Goal: Information Seeking & Learning: Learn about a topic

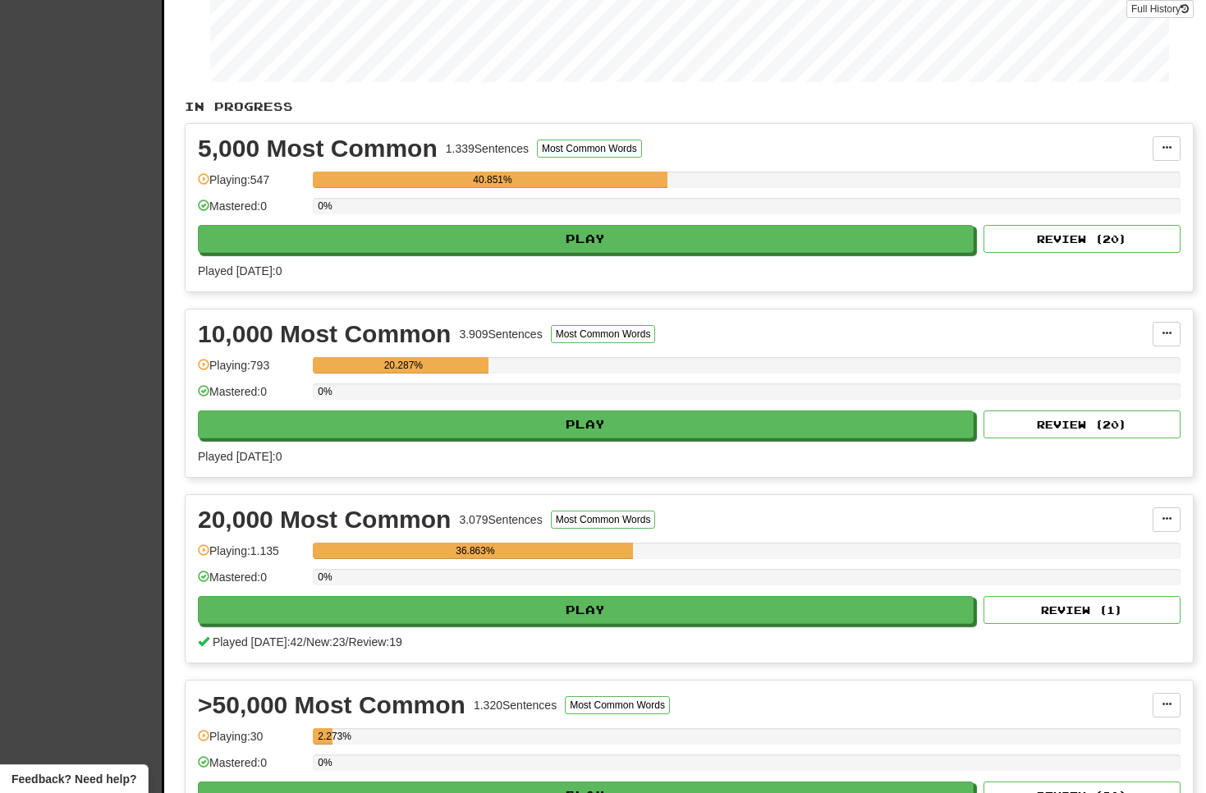
scroll to position [352, 0]
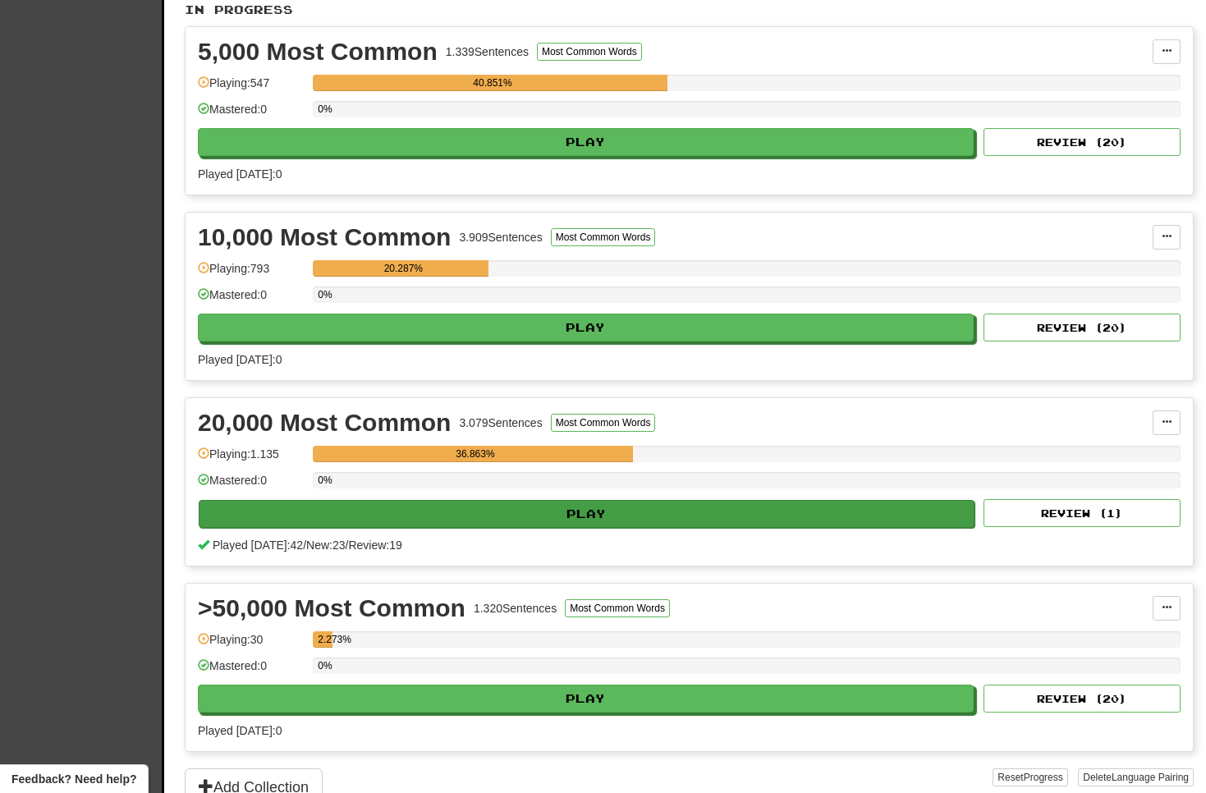
click at [669, 513] on button "Play" at bounding box center [587, 514] width 776 height 28
select select "**"
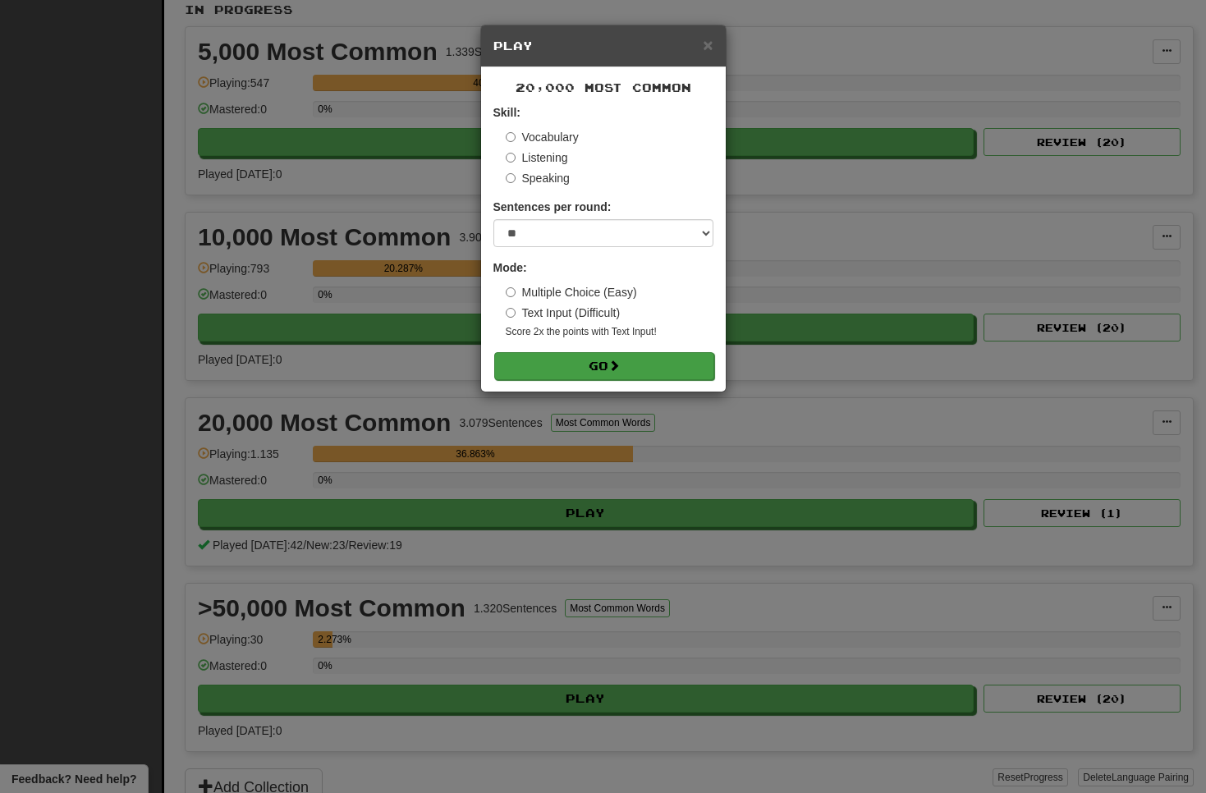
click at [648, 368] on button "Go" at bounding box center [604, 366] width 220 height 28
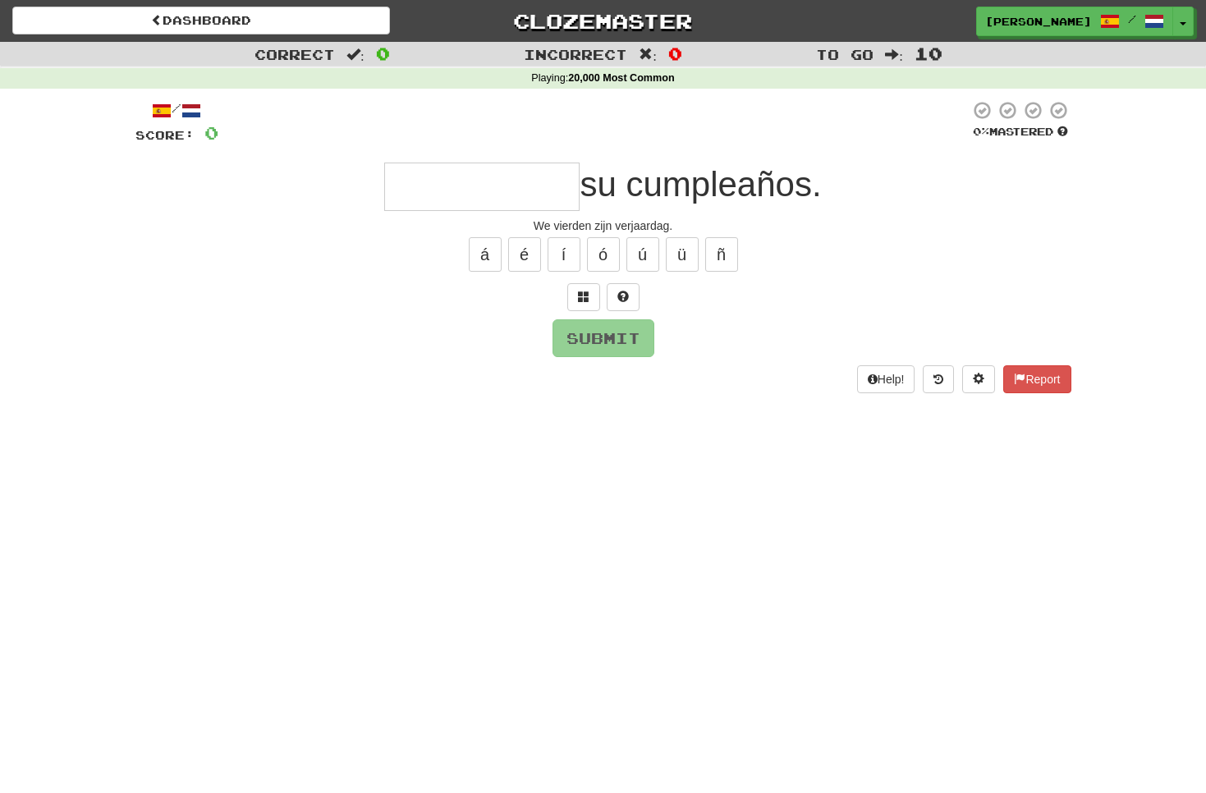
type input "*"
click at [621, 333] on button "Submit" at bounding box center [604, 339] width 102 height 38
type input "**********"
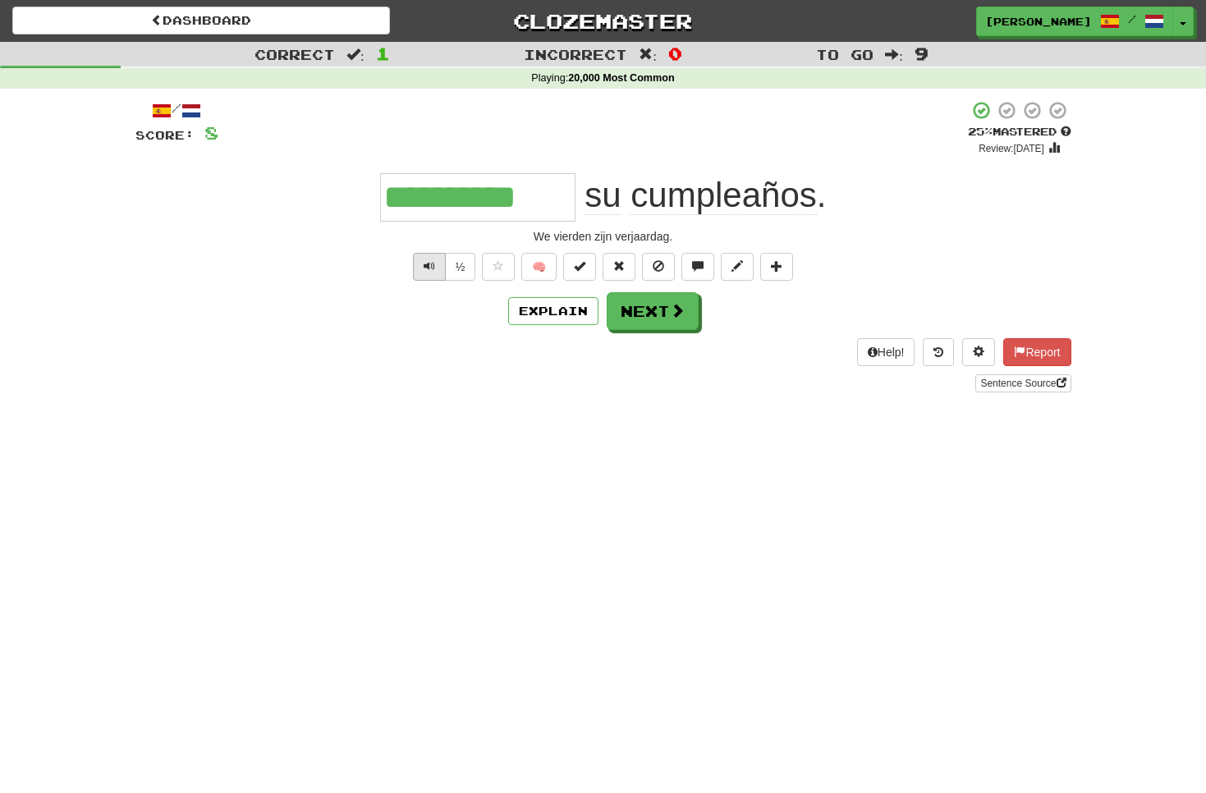
click at [430, 266] on span "Text-to-speech controls" at bounding box center [429, 265] width 11 height 11
click at [671, 306] on span at bounding box center [678, 311] width 15 height 15
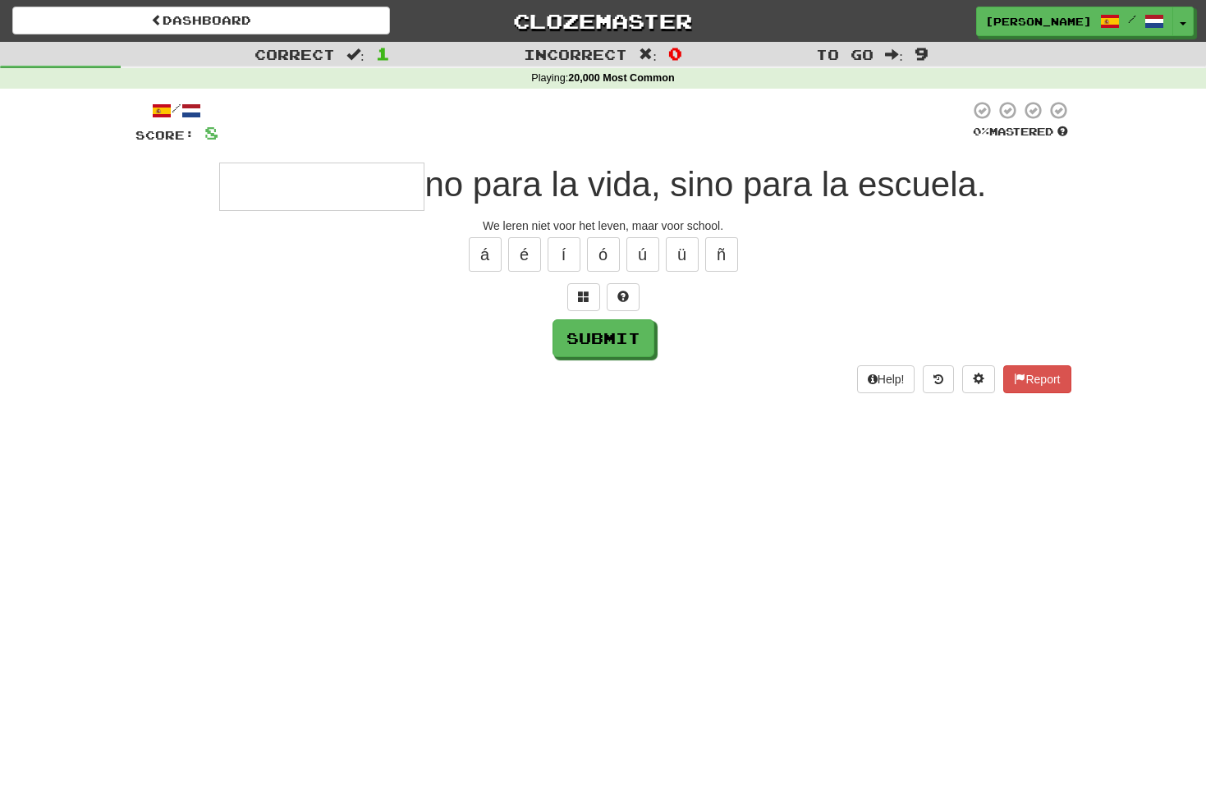
type input "*"
click at [584, 291] on span at bounding box center [583, 296] width 11 height 11
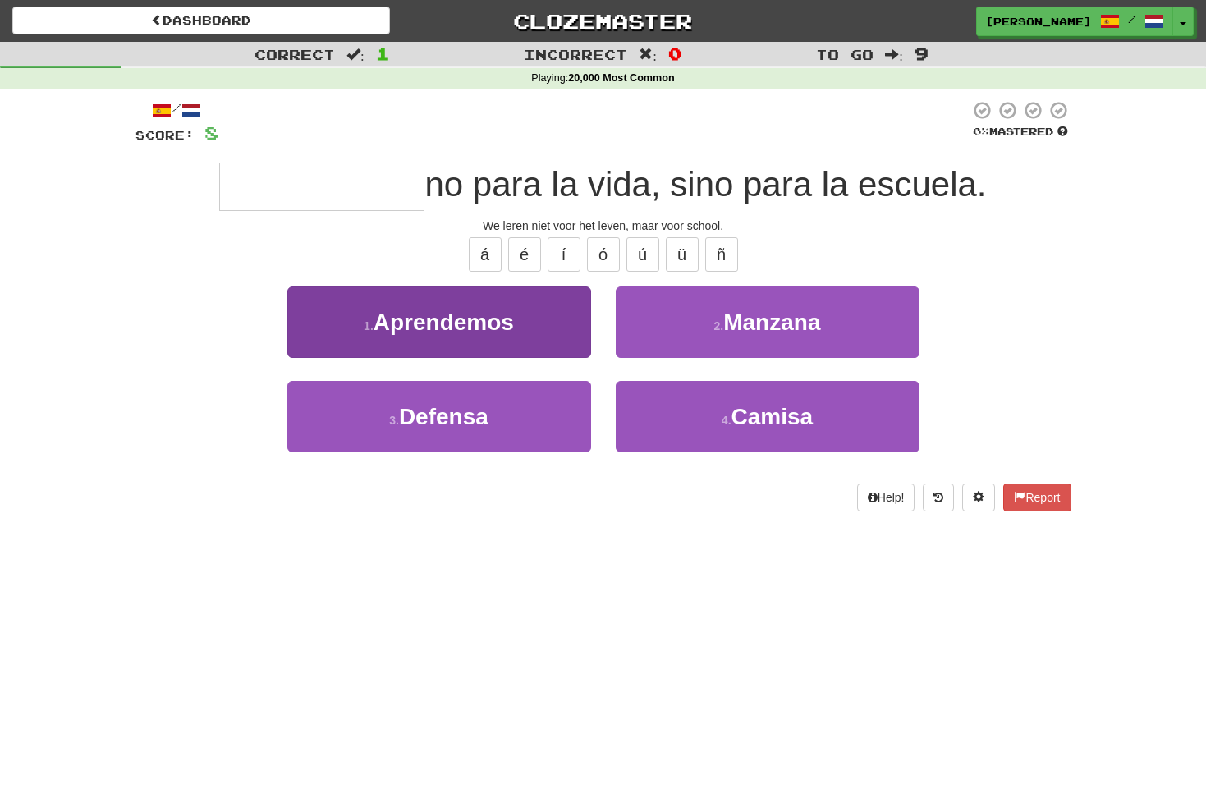
click at [506, 325] on span "Aprendemos" at bounding box center [443, 321] width 140 height 25
type input "**********"
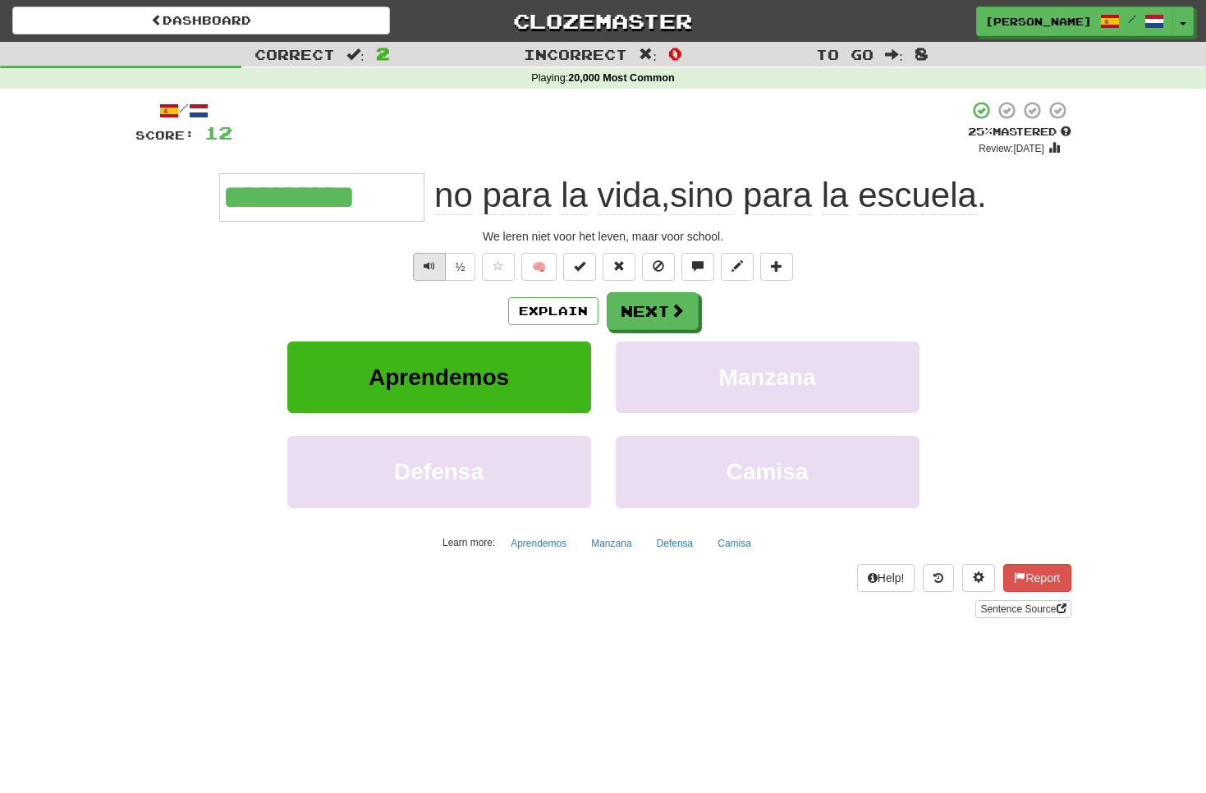
click at [428, 260] on span "Text-to-speech controls" at bounding box center [429, 265] width 11 height 11
click at [673, 310] on span at bounding box center [678, 311] width 15 height 15
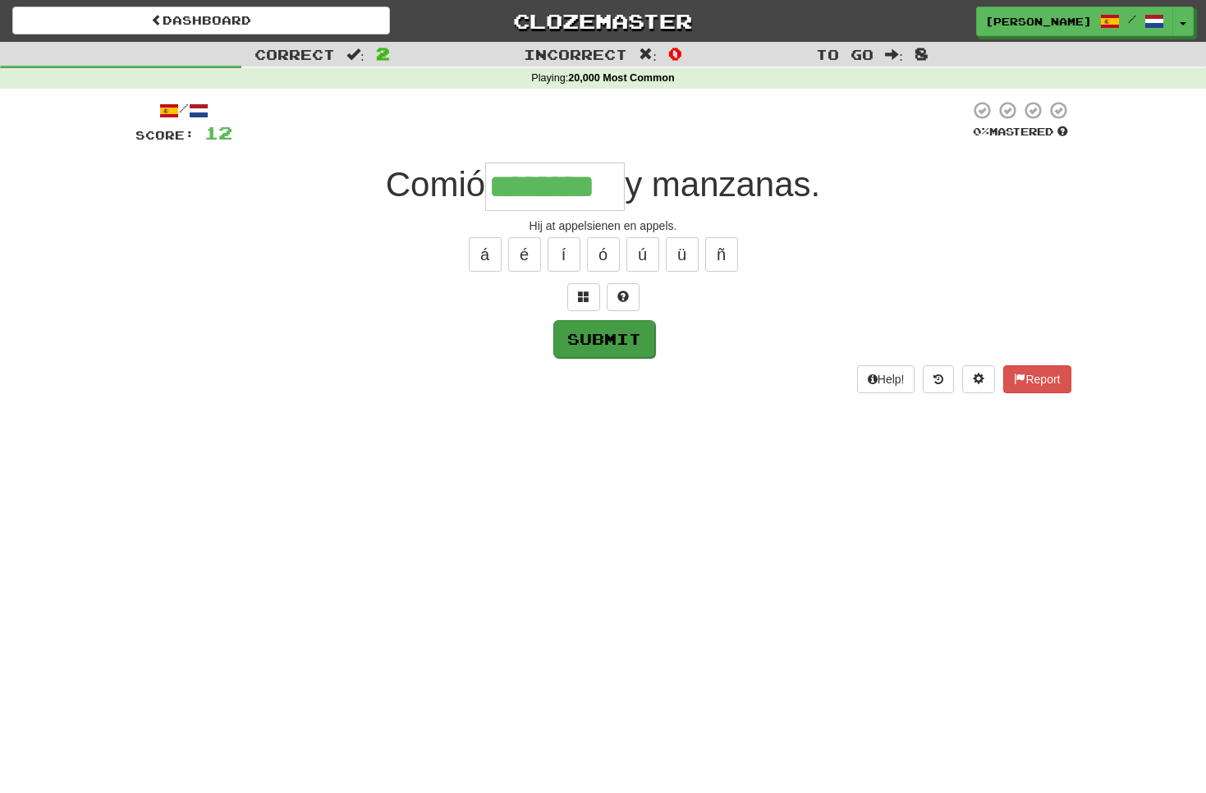
type input "********"
click at [639, 337] on button "Submit" at bounding box center [604, 339] width 102 height 38
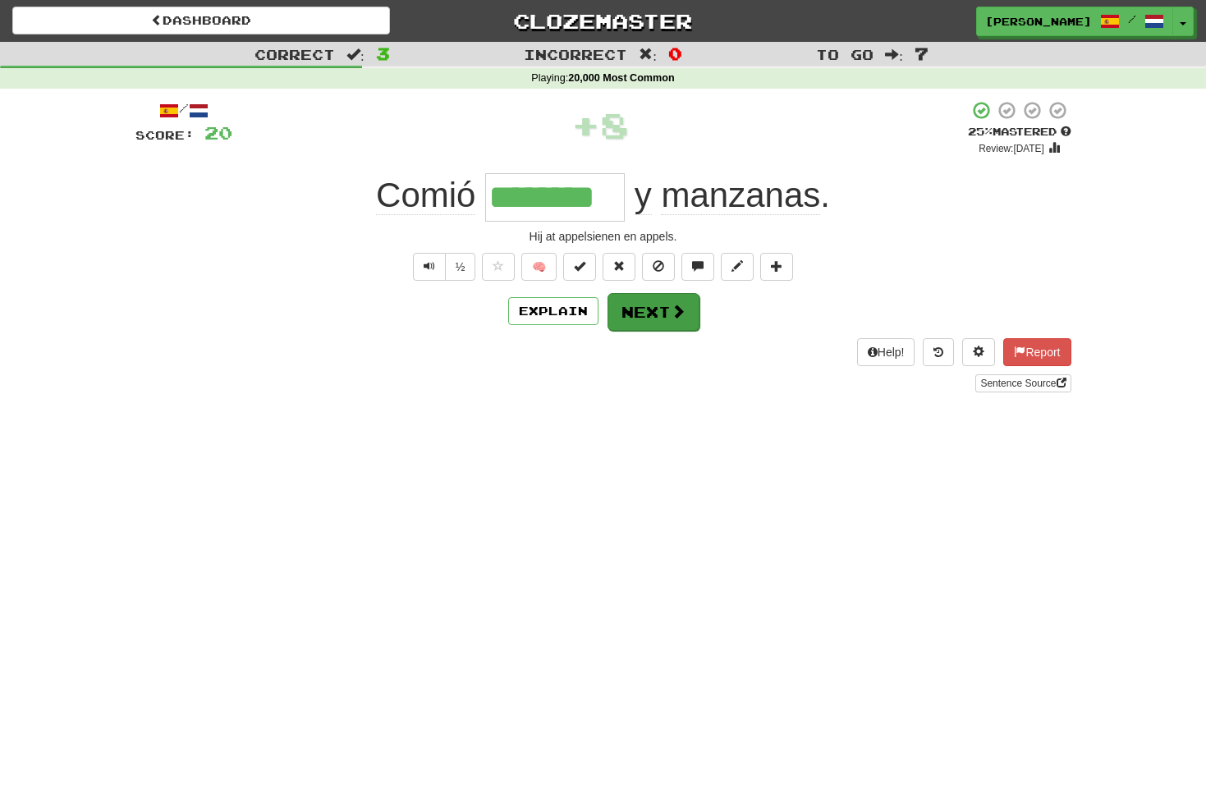
click at [664, 308] on button "Next" at bounding box center [653, 312] width 92 height 38
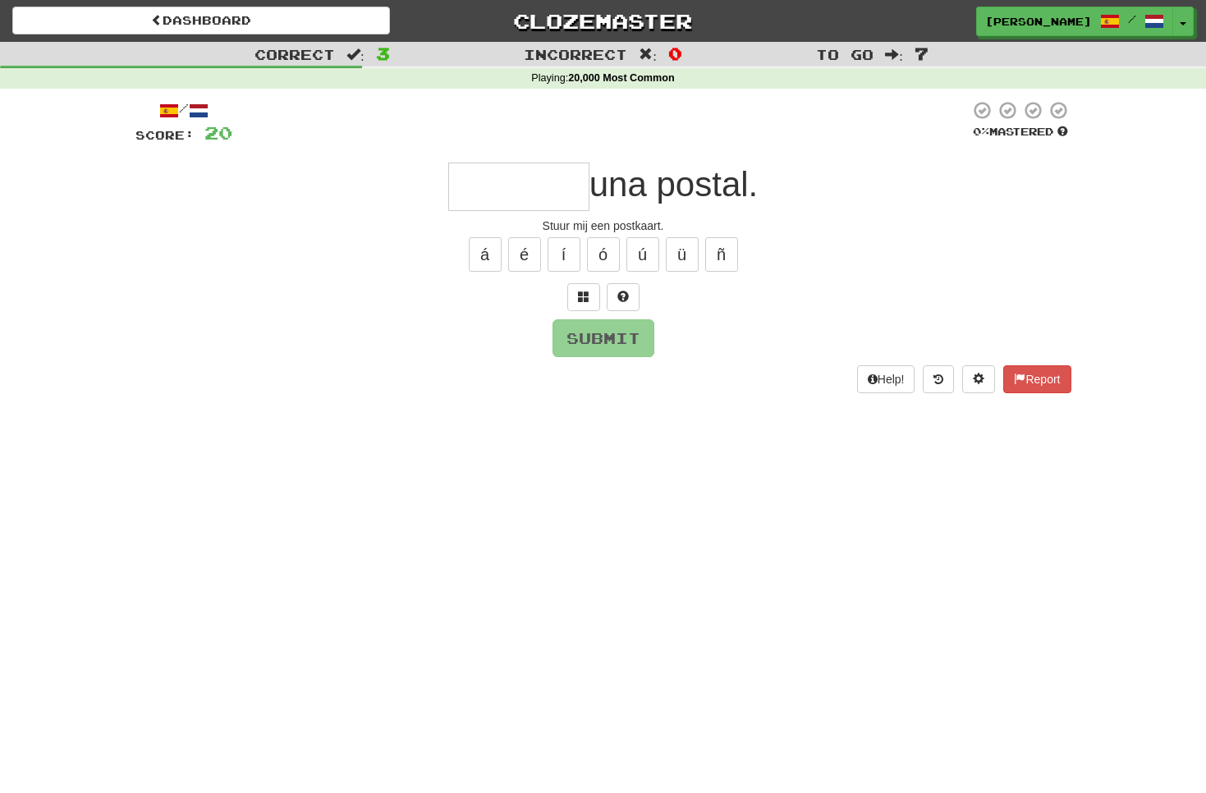
type input "*"
click at [587, 296] on span at bounding box center [583, 296] width 11 height 11
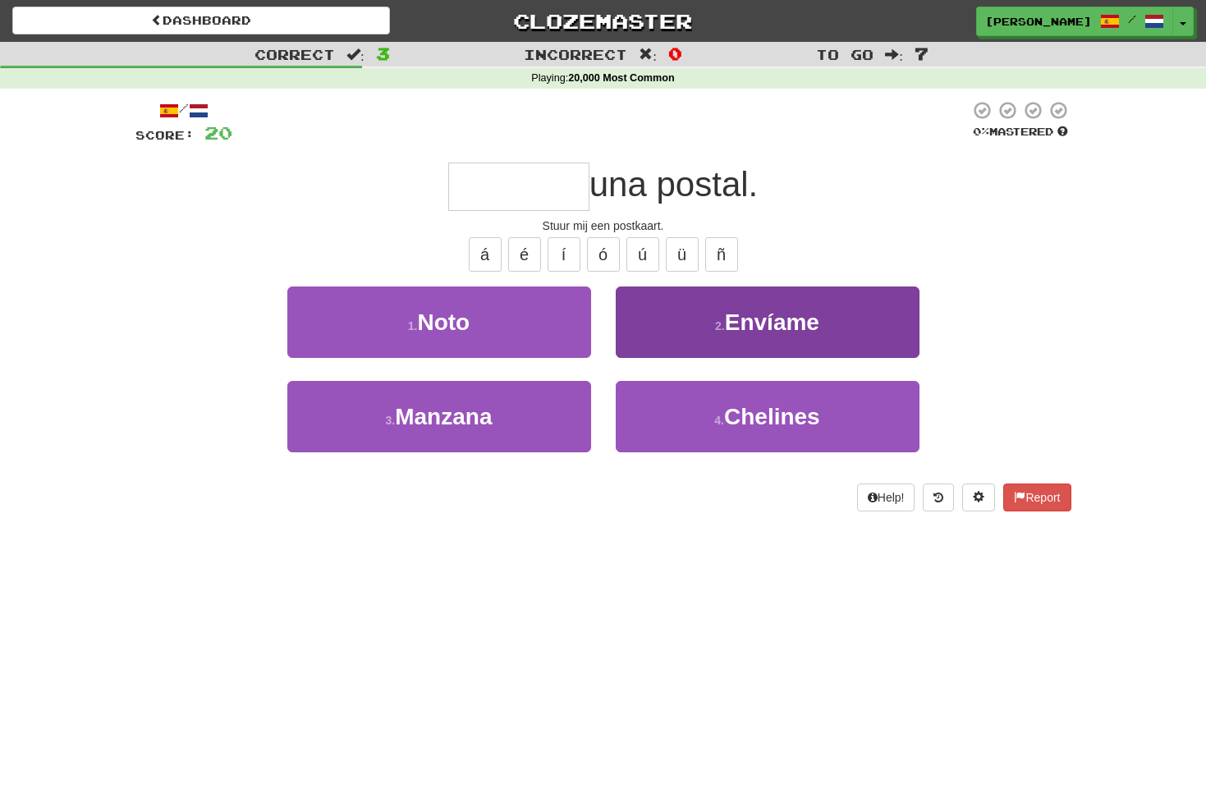
click at [809, 330] on span "Envíame" at bounding box center [772, 321] width 94 height 25
type input "*******"
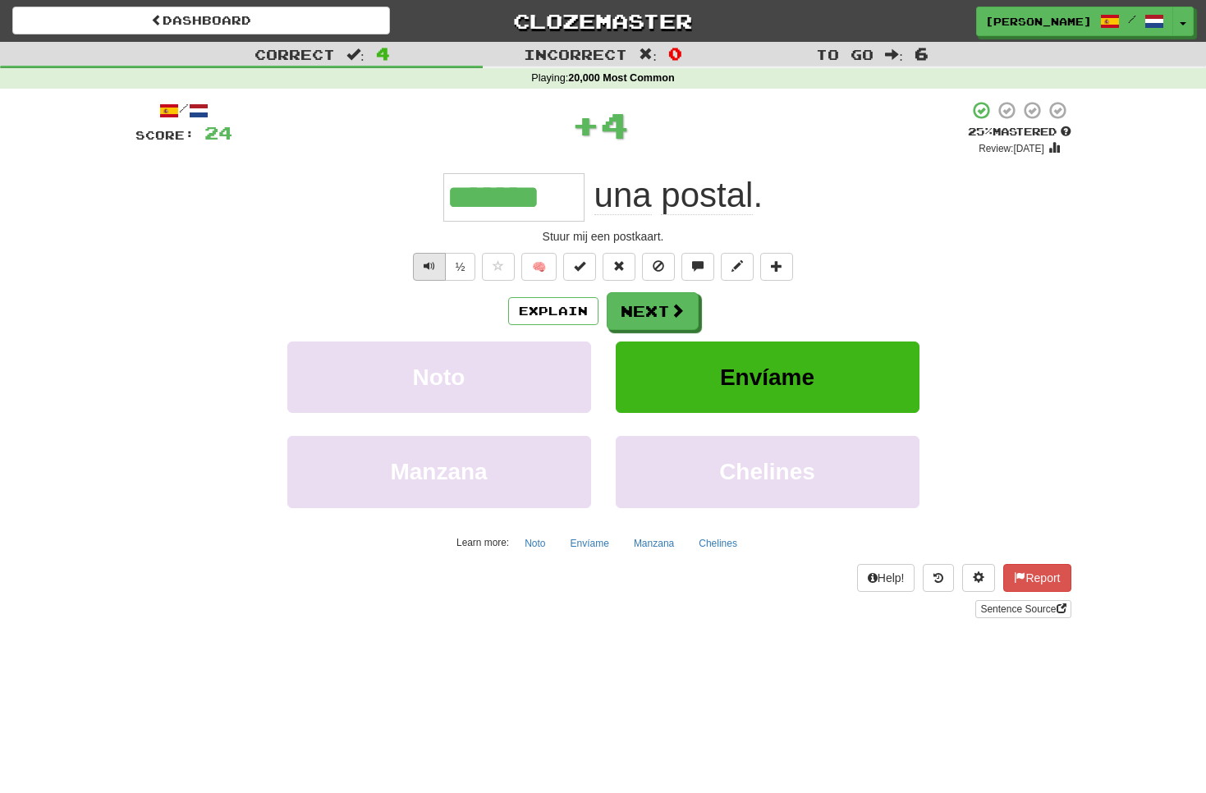
click at [426, 260] on span "Text-to-speech controls" at bounding box center [429, 265] width 11 height 11
click at [655, 308] on button "Next" at bounding box center [653, 312] width 92 height 38
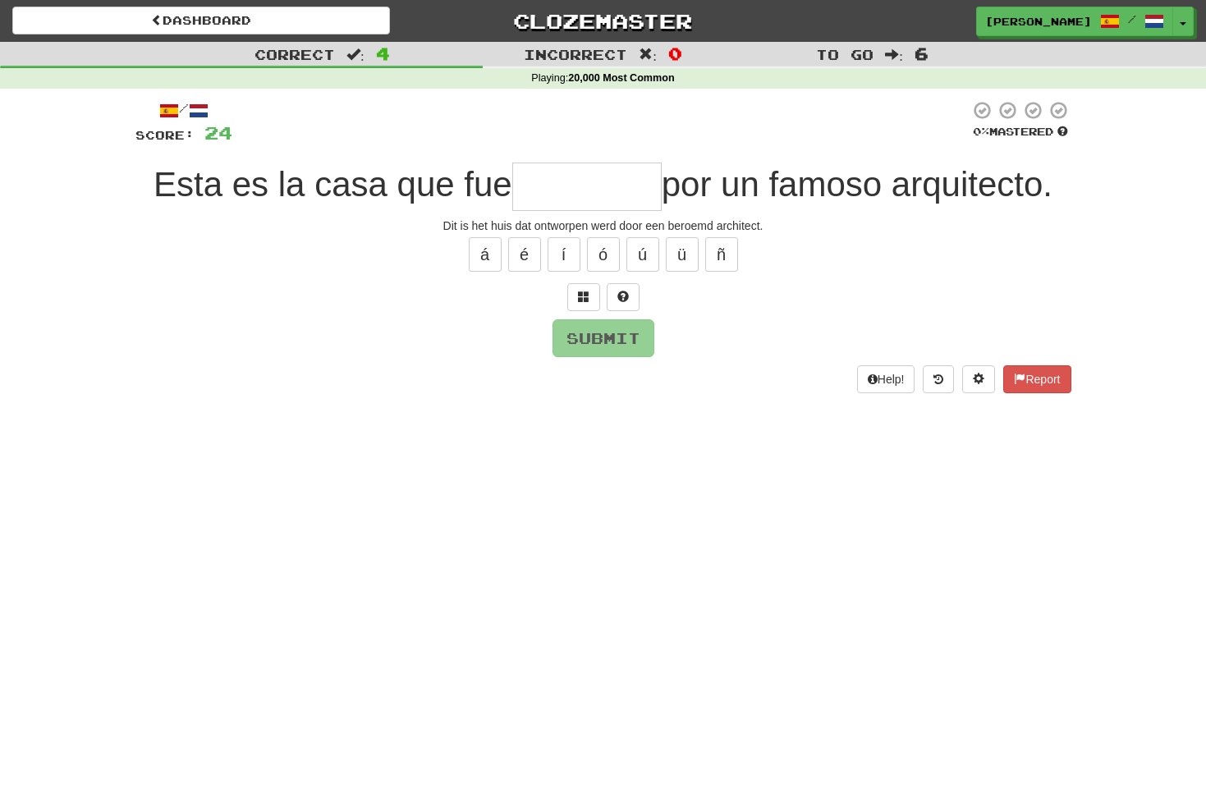
type input "*"
click at [587, 296] on span at bounding box center [583, 296] width 11 height 11
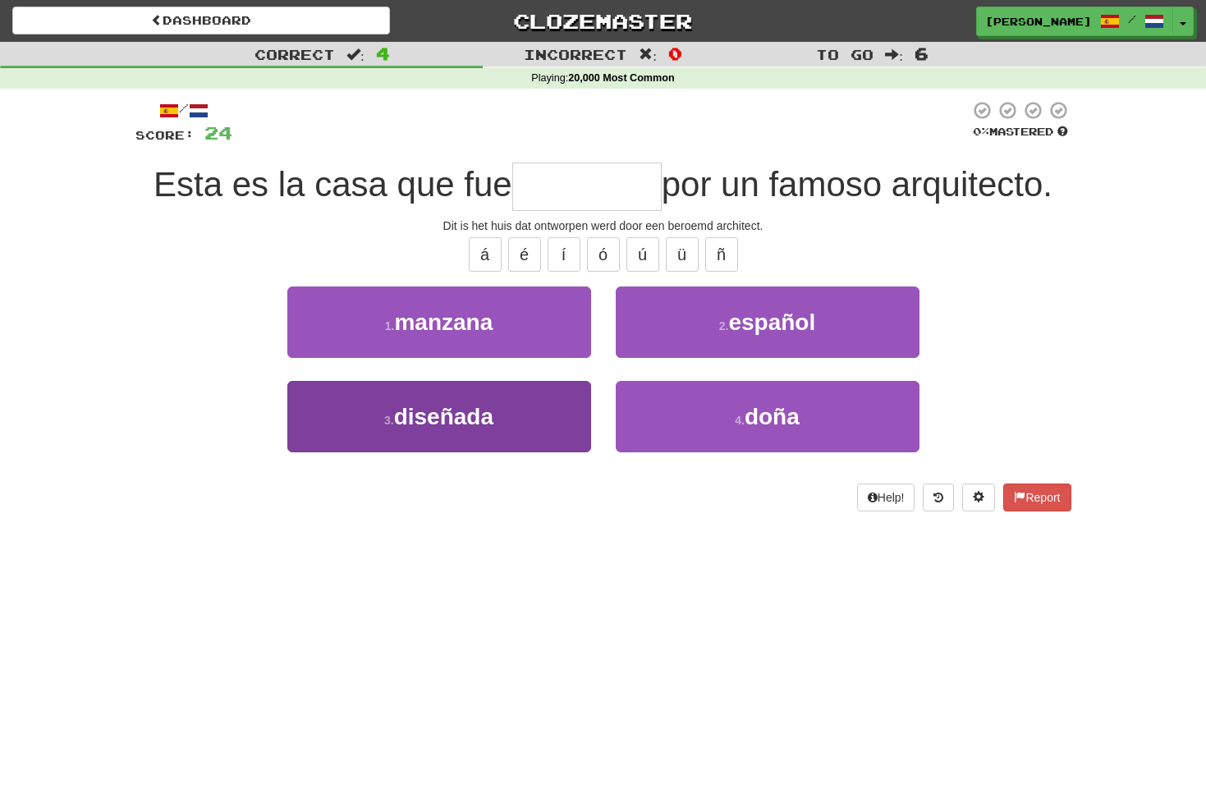
click at [497, 416] on button "3 . diseñada" at bounding box center [439, 416] width 304 height 71
type input "********"
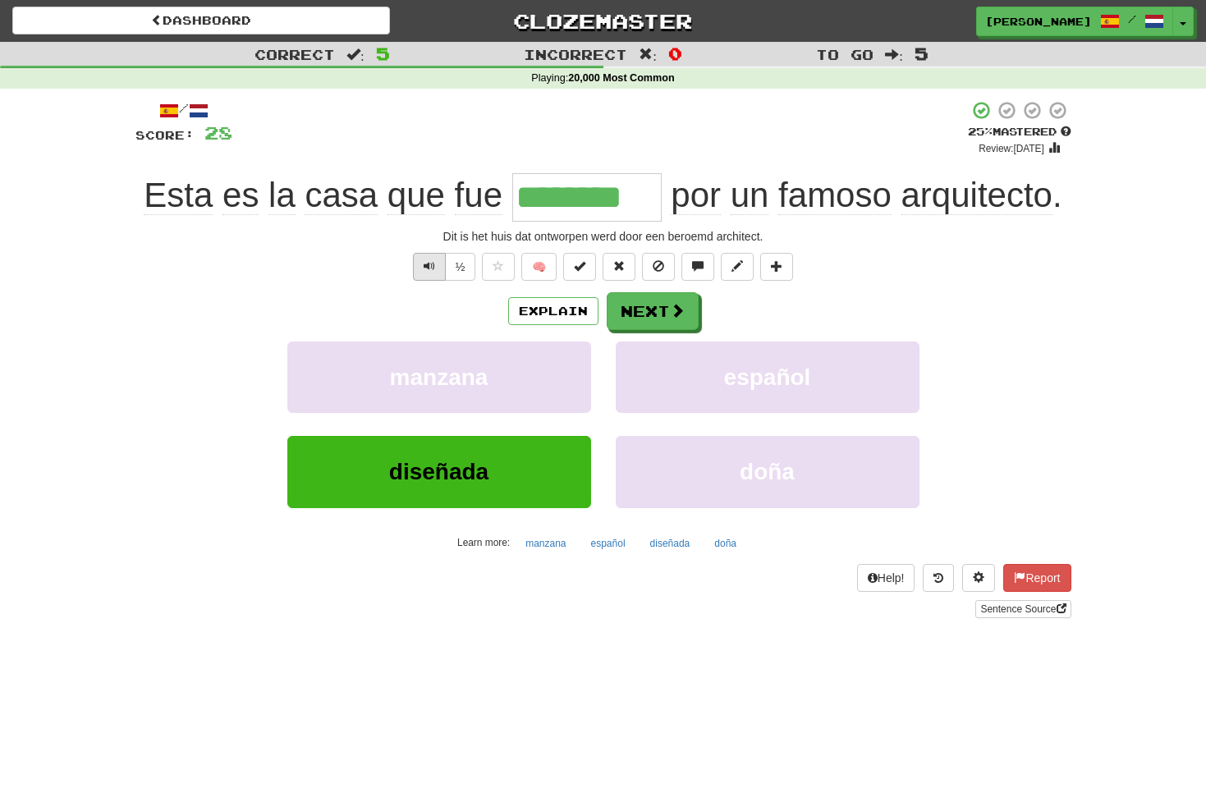
click at [425, 263] on span "Text-to-speech controls" at bounding box center [429, 265] width 11 height 11
click at [665, 305] on button "Next" at bounding box center [653, 312] width 92 height 38
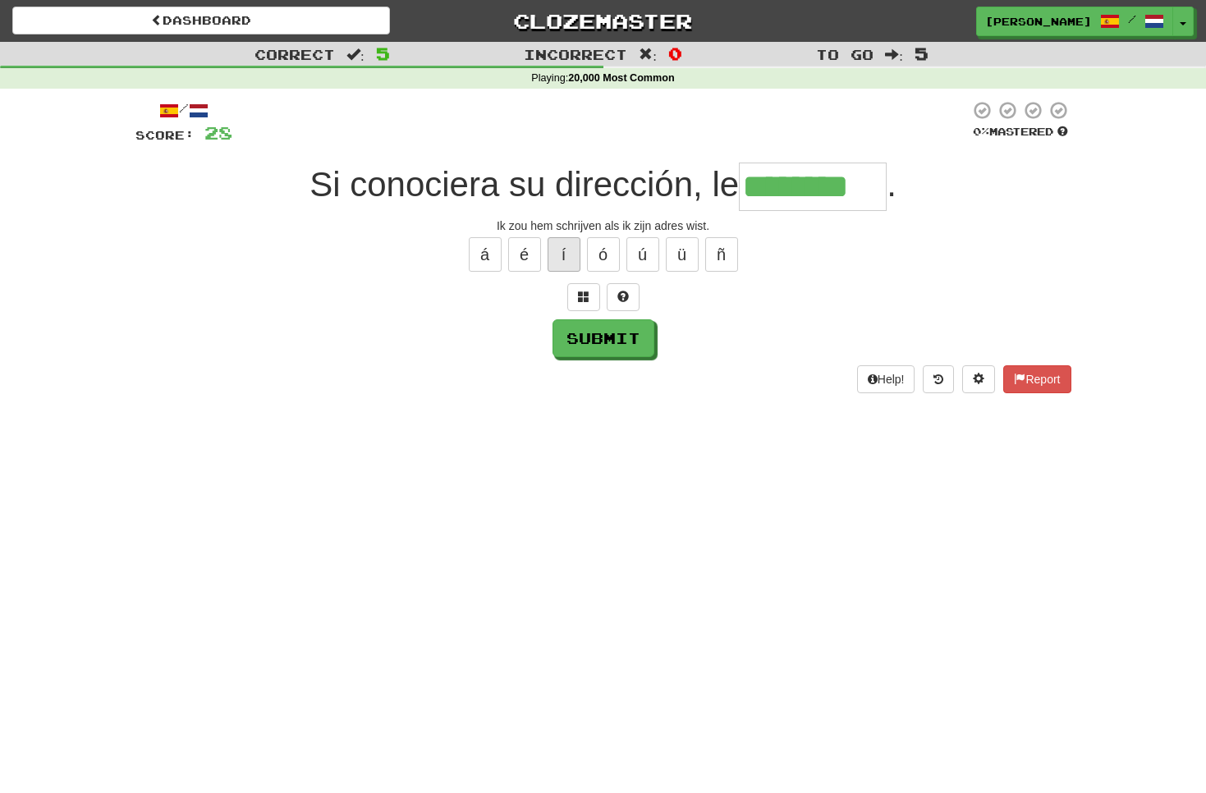
click at [565, 249] on button "í" at bounding box center [564, 254] width 33 height 34
type input "**********"
click at [606, 336] on button "Submit" at bounding box center [604, 339] width 102 height 38
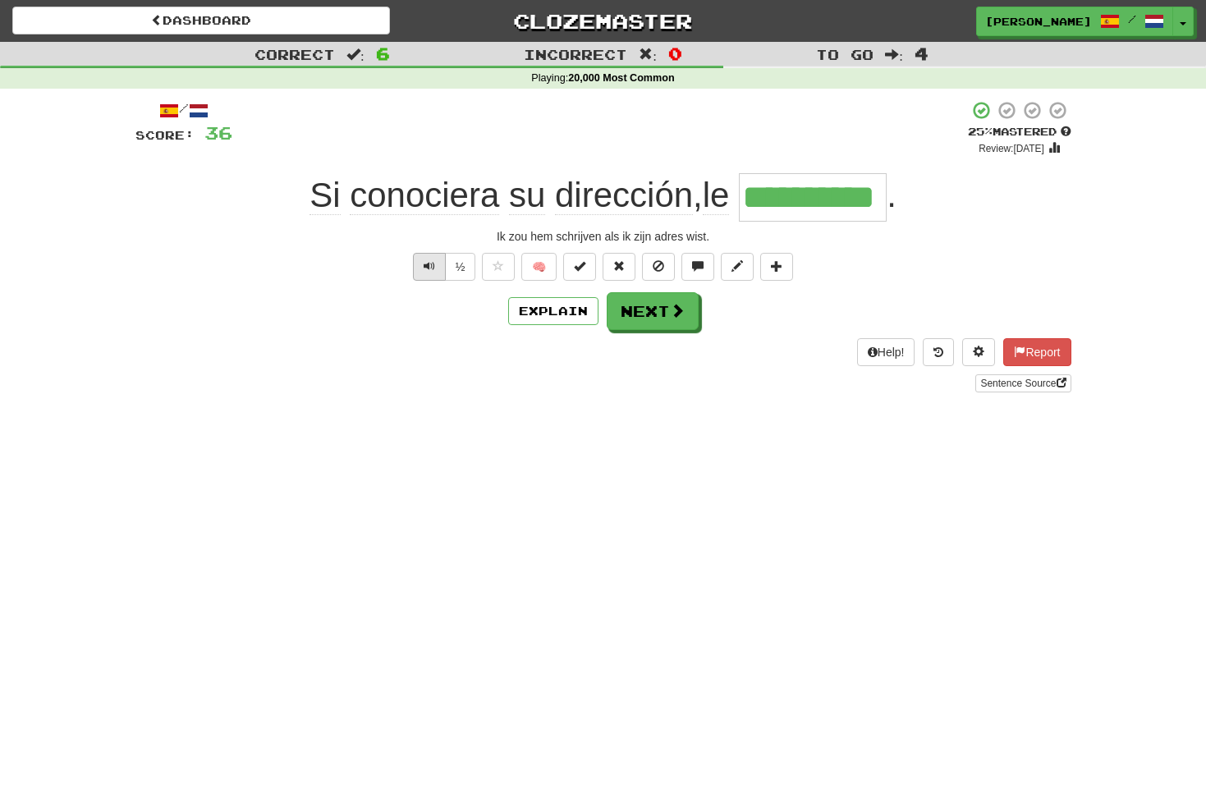
click at [436, 265] on button "Text-to-speech controls" at bounding box center [429, 267] width 33 height 28
click at [654, 306] on button "Next" at bounding box center [653, 312] width 92 height 38
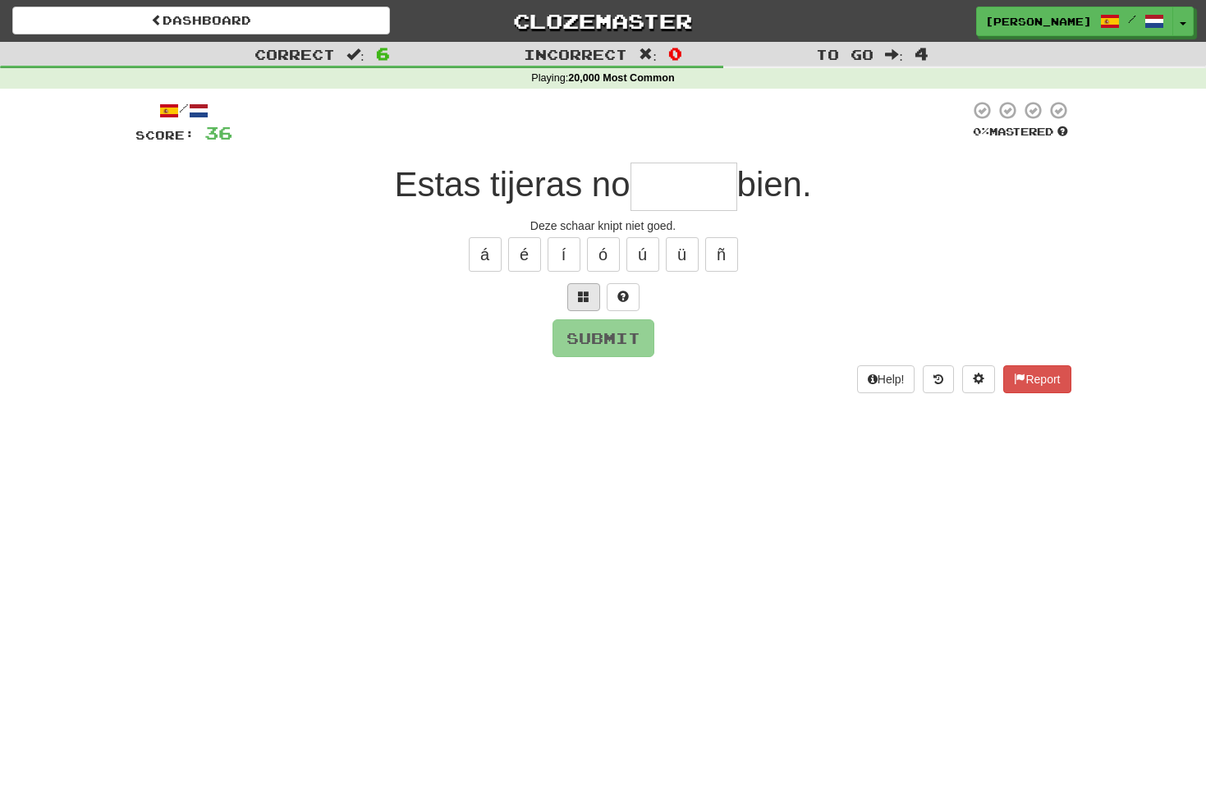
click at [586, 296] on span at bounding box center [583, 296] width 11 height 11
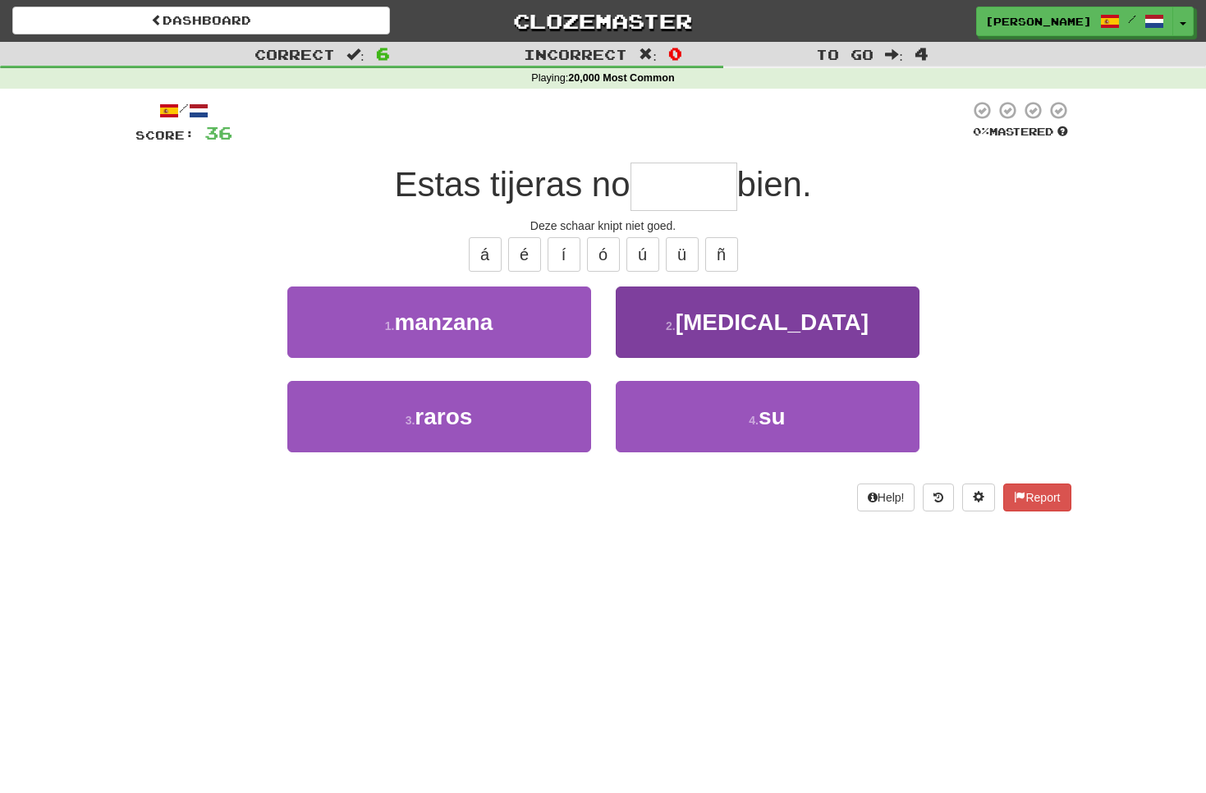
click at [763, 318] on span "[MEDICAL_DATA]" at bounding box center [772, 321] width 193 height 25
type input "******"
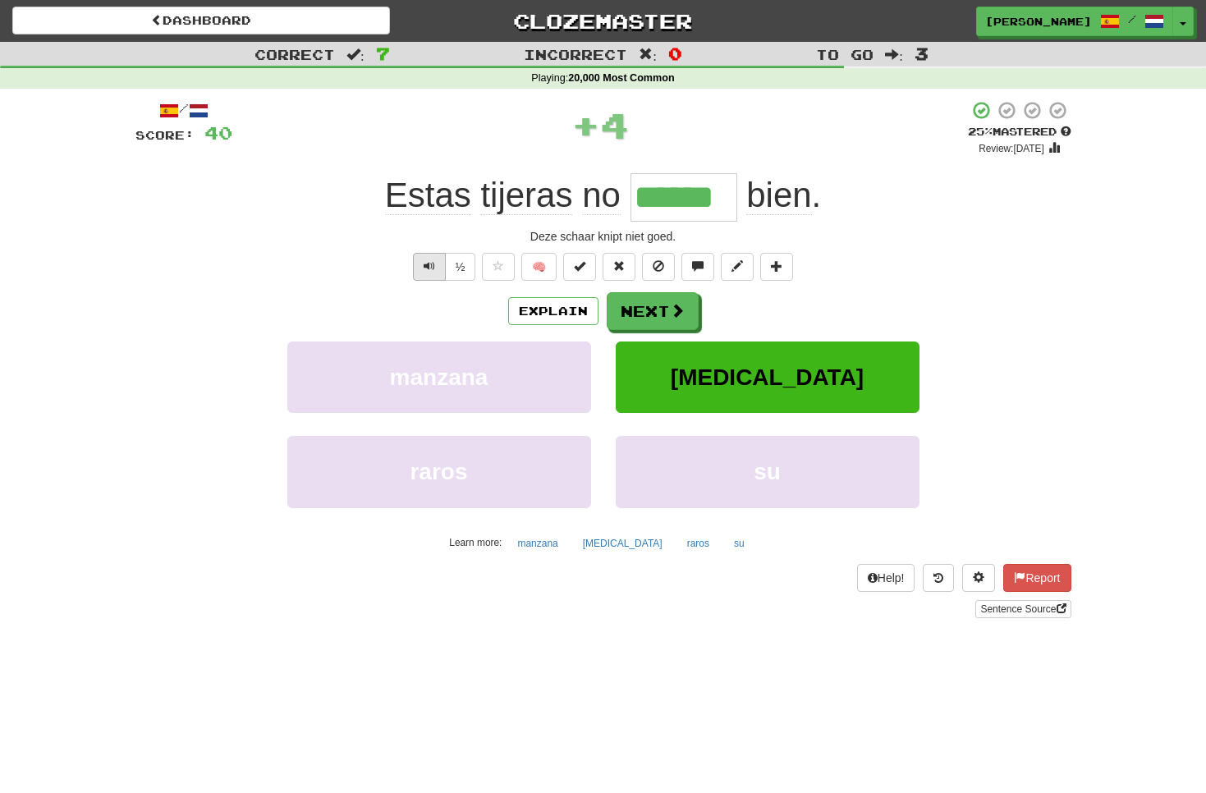
click at [432, 262] on span "Text-to-speech controls" at bounding box center [429, 265] width 11 height 11
click at [430, 260] on span "Text-to-speech controls" at bounding box center [429, 265] width 11 height 11
click at [651, 312] on button "Next" at bounding box center [653, 312] width 92 height 38
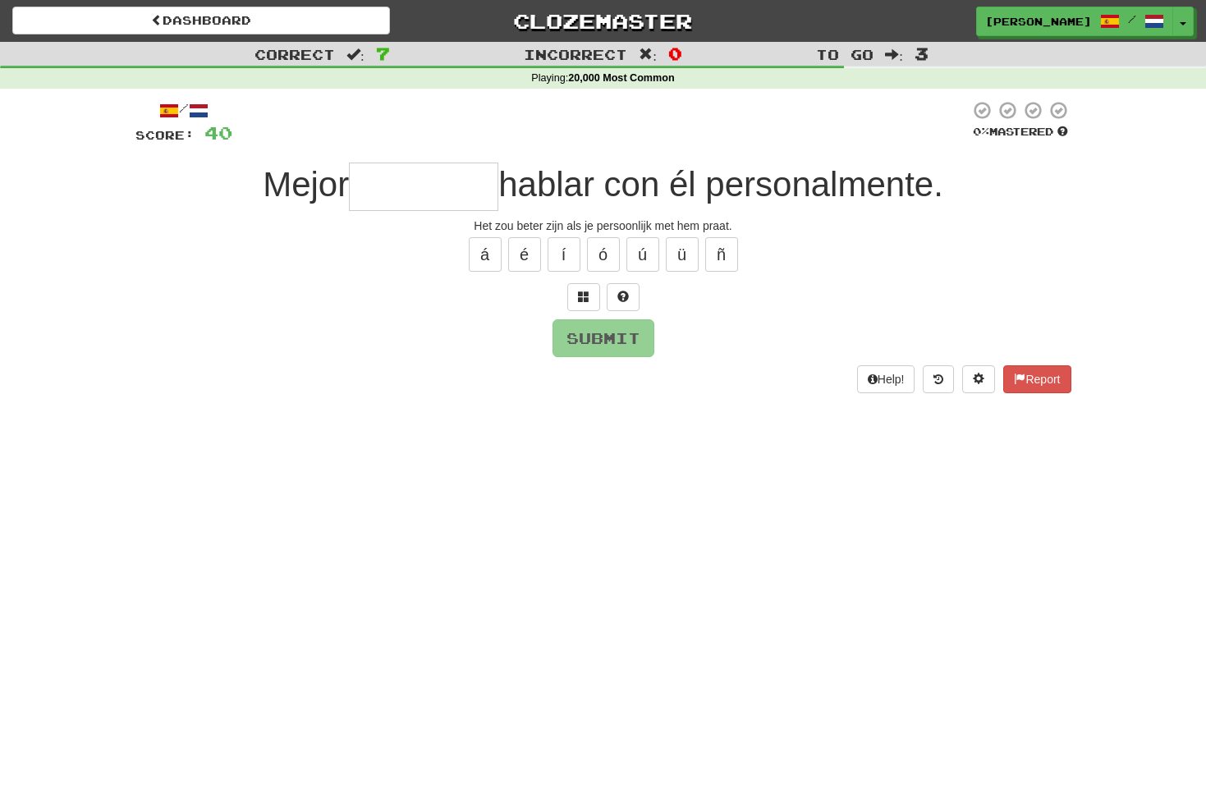
type input "*"
click at [586, 291] on span at bounding box center [583, 296] width 11 height 11
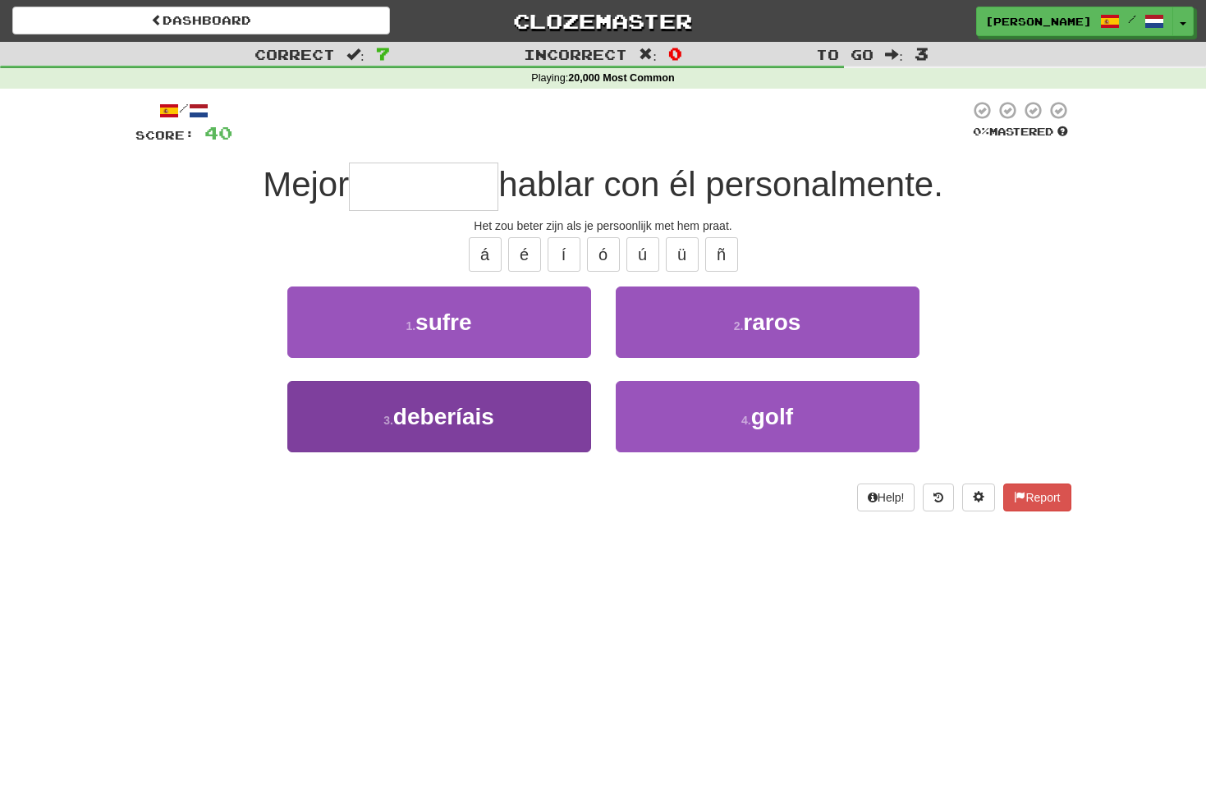
click at [490, 415] on span "deberíais" at bounding box center [443, 416] width 101 height 25
type input "*********"
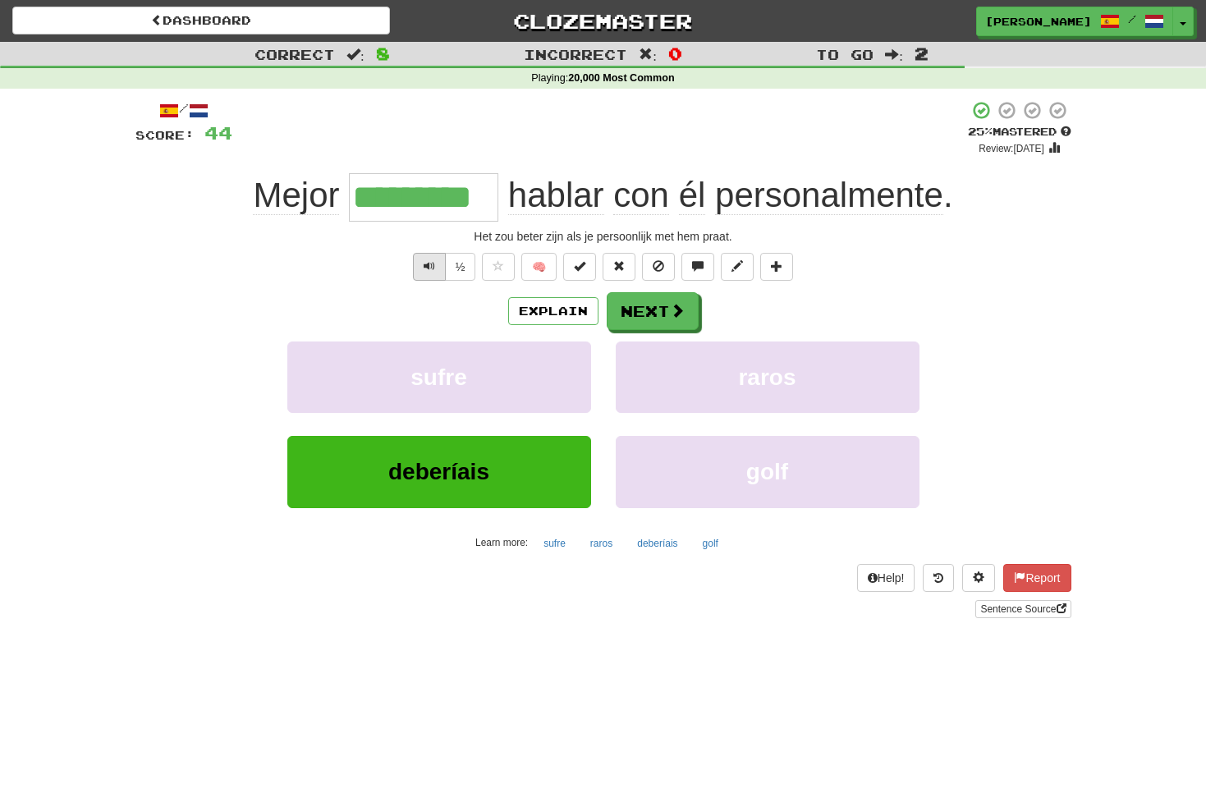
click at [438, 271] on button "Text-to-speech controls" at bounding box center [429, 267] width 33 height 28
click at [642, 300] on button "Next" at bounding box center [653, 312] width 92 height 38
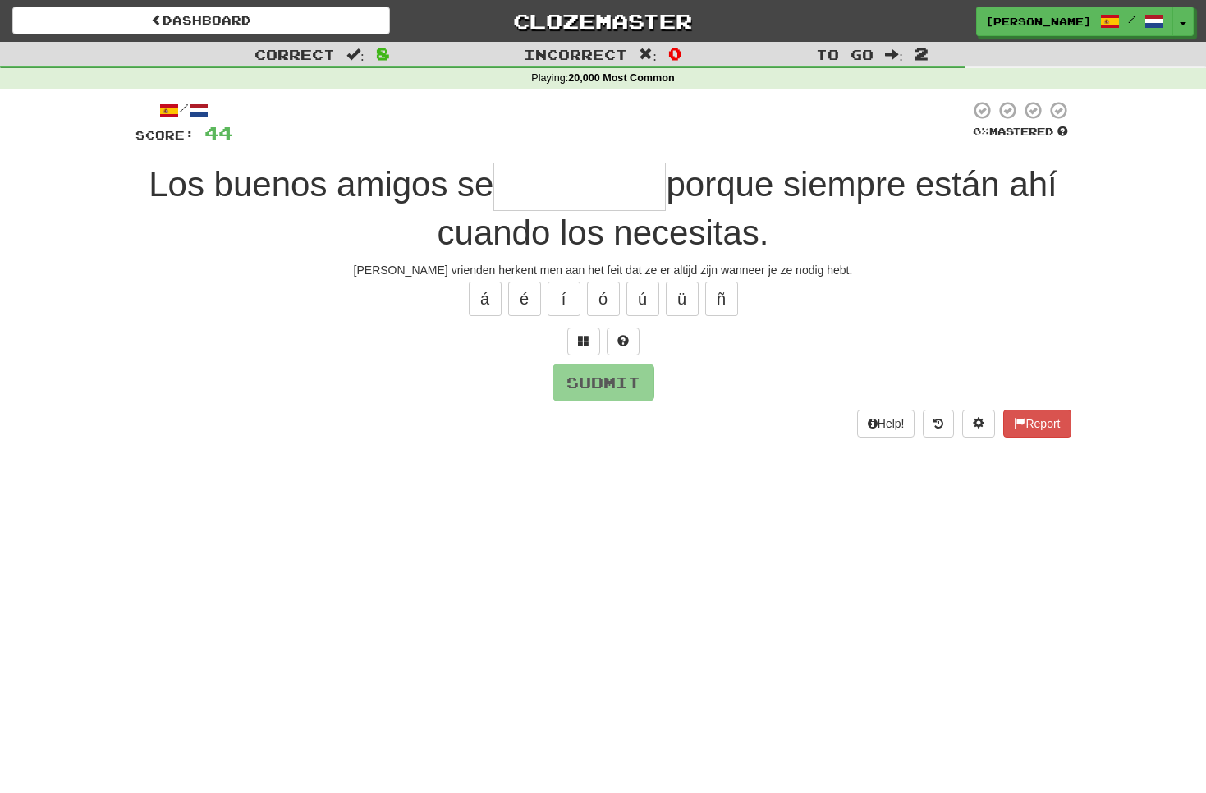
type input "*"
click at [588, 343] on span at bounding box center [583, 340] width 11 height 11
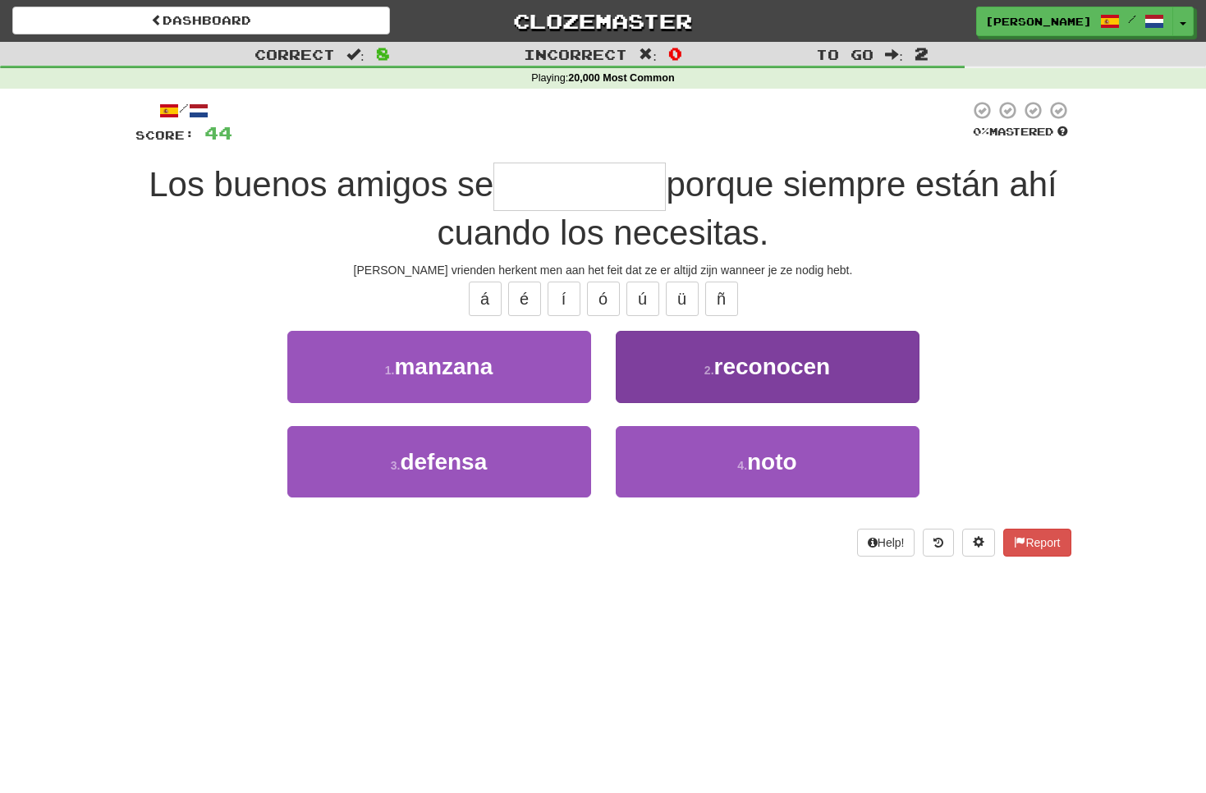
click at [765, 374] on span "reconocen" at bounding box center [772, 366] width 117 height 25
type input "*********"
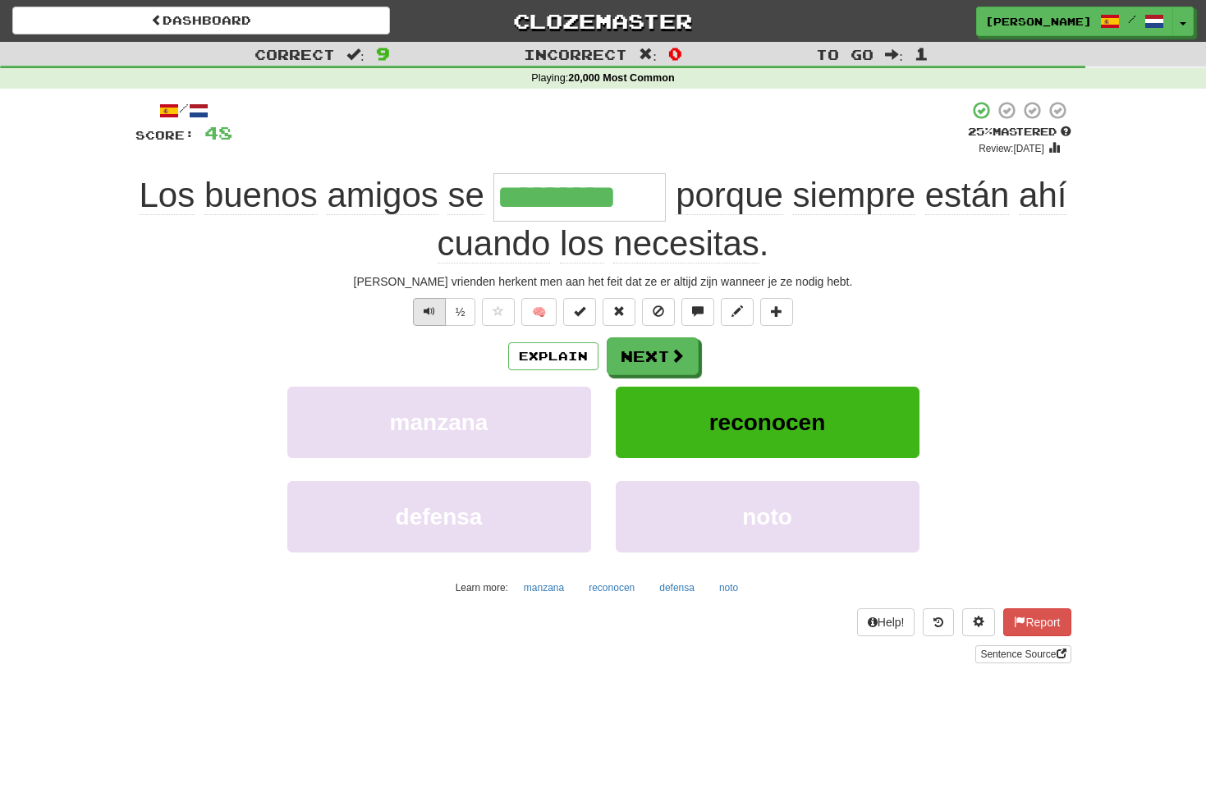
click at [437, 308] on button "Text-to-speech controls" at bounding box center [429, 312] width 33 height 28
click at [645, 347] on button "Next" at bounding box center [653, 357] width 92 height 38
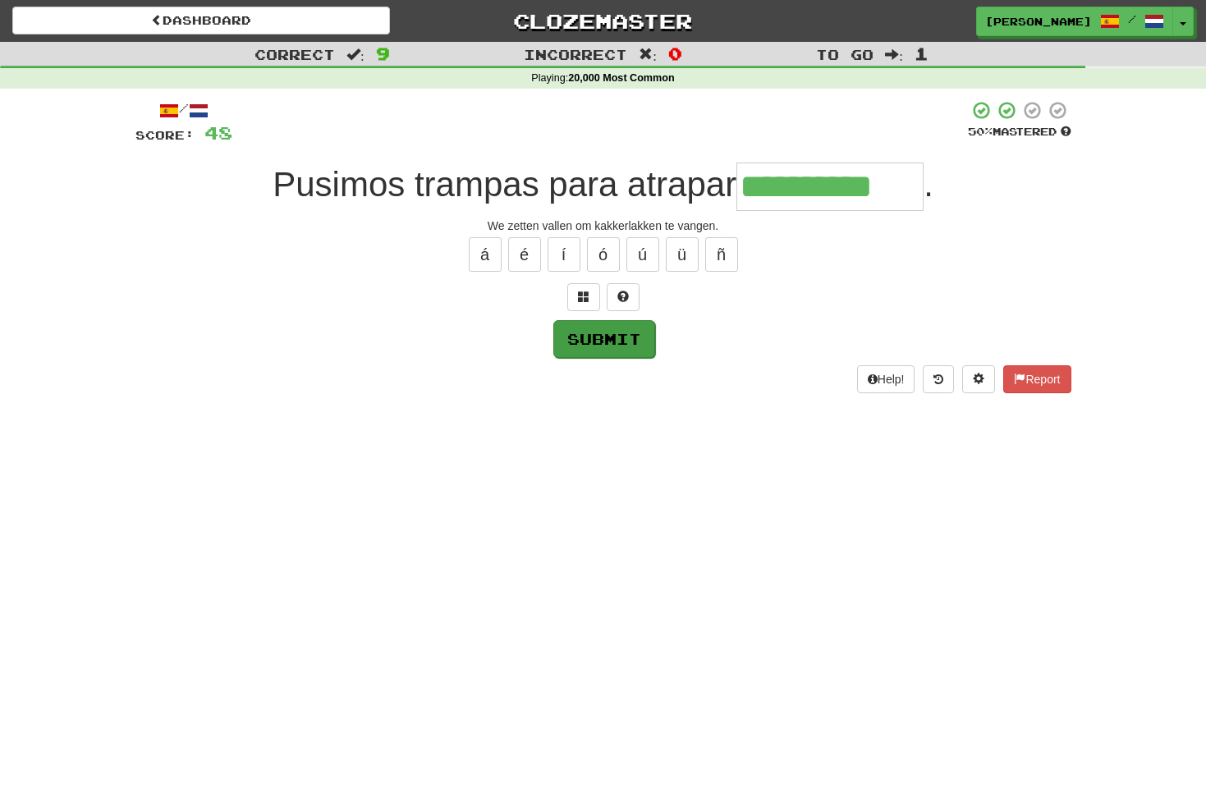
type input "**********"
click at [612, 336] on button "Submit" at bounding box center [604, 339] width 102 height 38
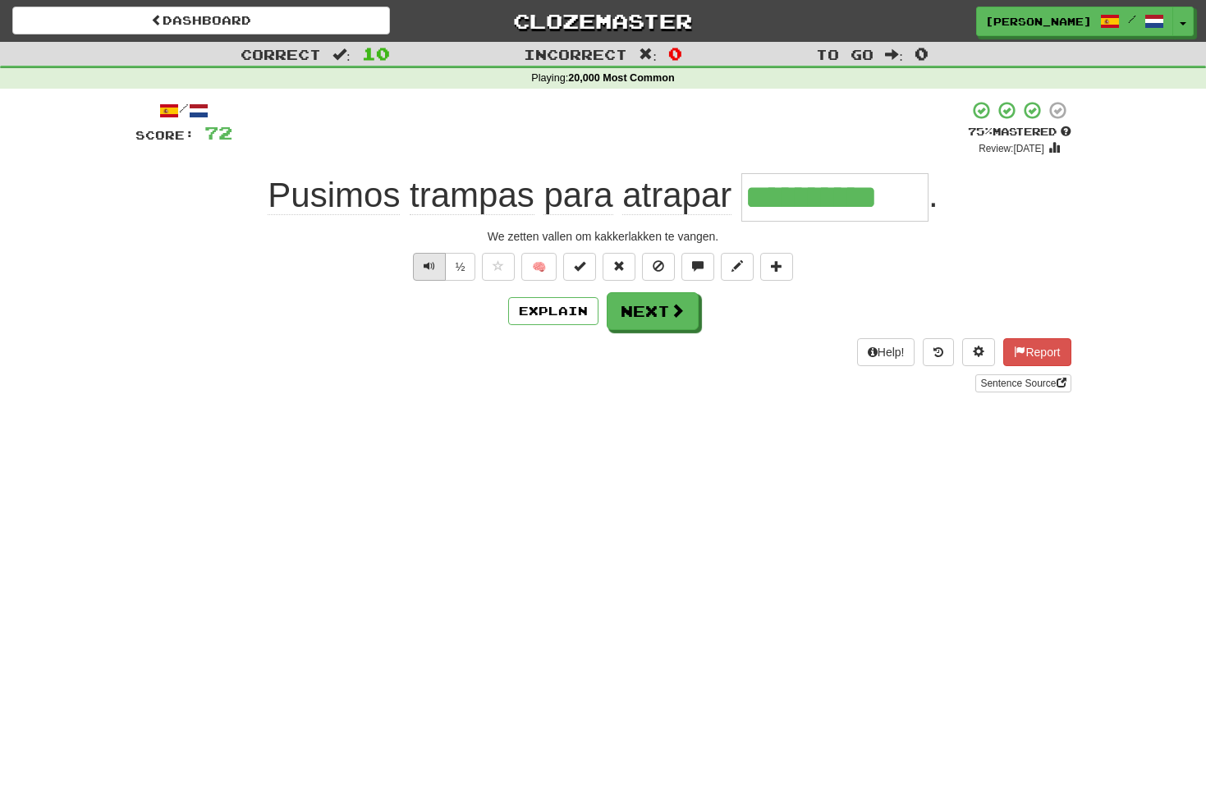
click at [435, 264] on button "Text-to-speech controls" at bounding box center [429, 267] width 33 height 28
